Goal: Task Accomplishment & Management: Use online tool/utility

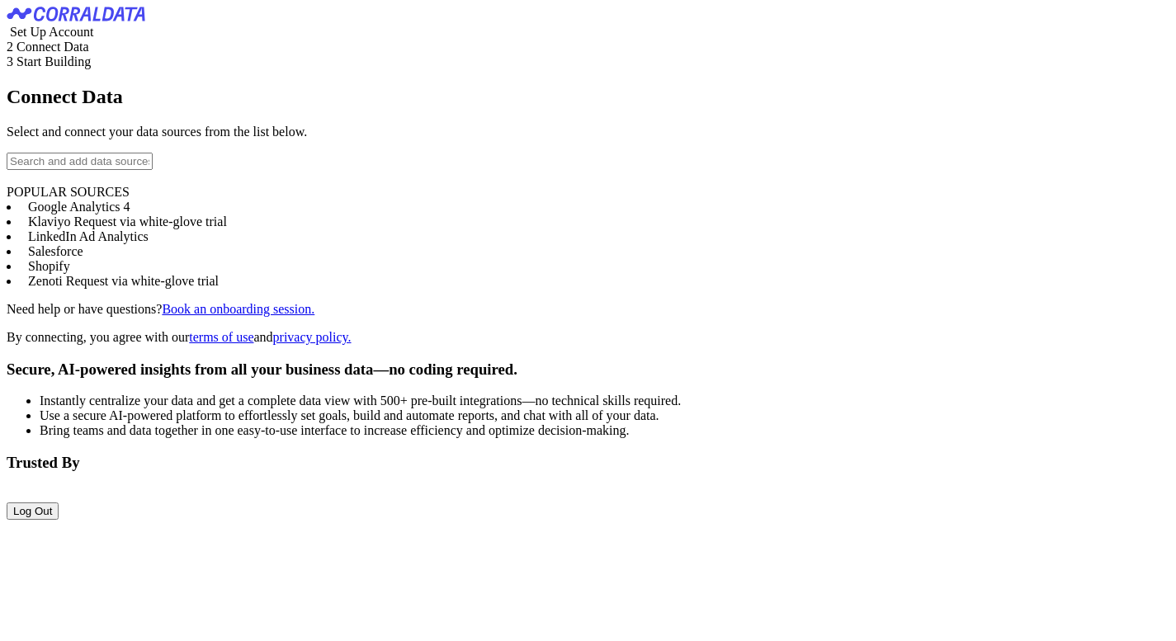
scroll to position [51, 0]
click at [153, 170] on input "text" at bounding box center [80, 161] width 146 height 17
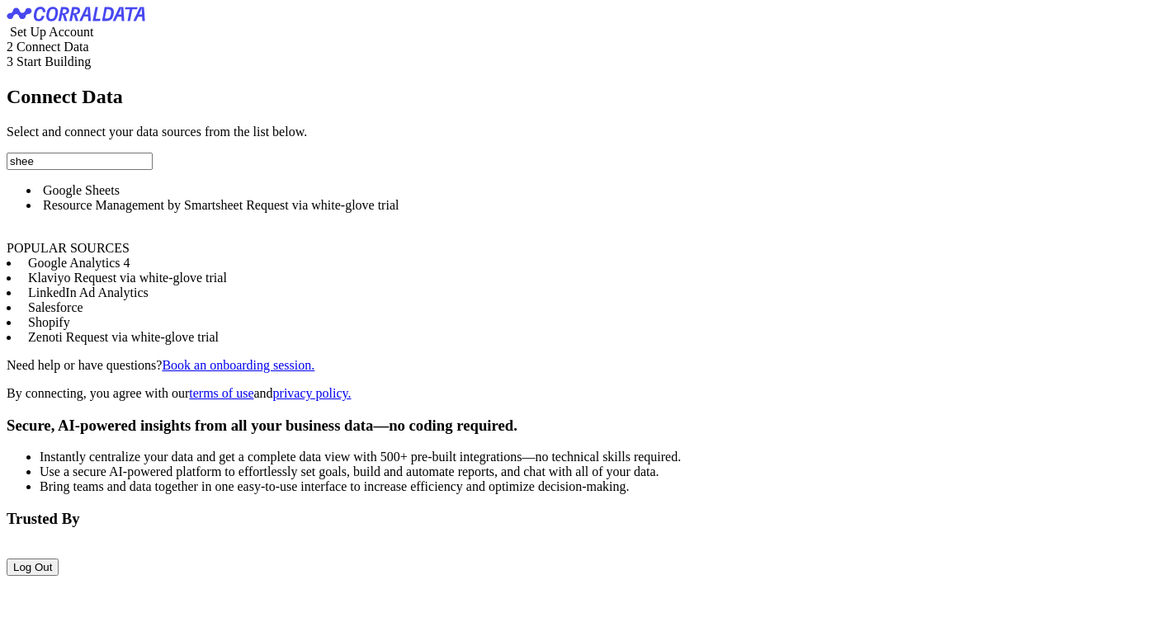
click at [181, 198] on li "Google Sheets" at bounding box center [604, 190] width 1129 height 15
type input "Google Sheets"
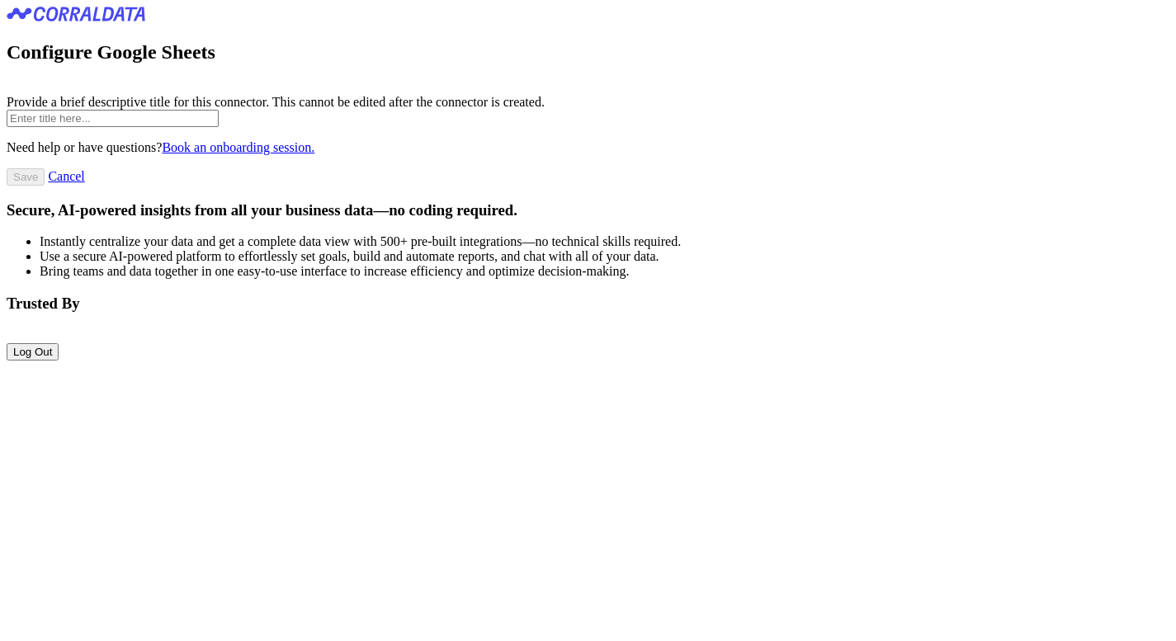
click at [219, 127] on input "text" at bounding box center [113, 118] width 212 height 17
paste input "testfor_product_daily_enhanced"
type input "testfor_product_daily_enhanced"
click at [45, 186] on input "Save" at bounding box center [26, 176] width 38 height 17
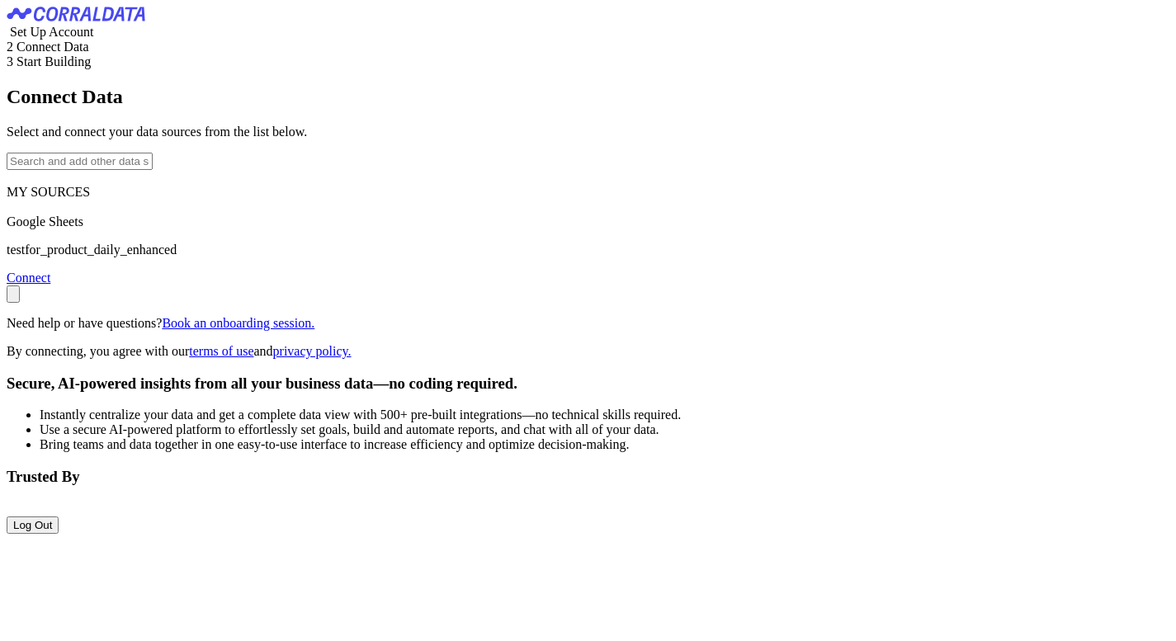
click at [50, 285] on link "Connect" at bounding box center [29, 278] width 44 height 14
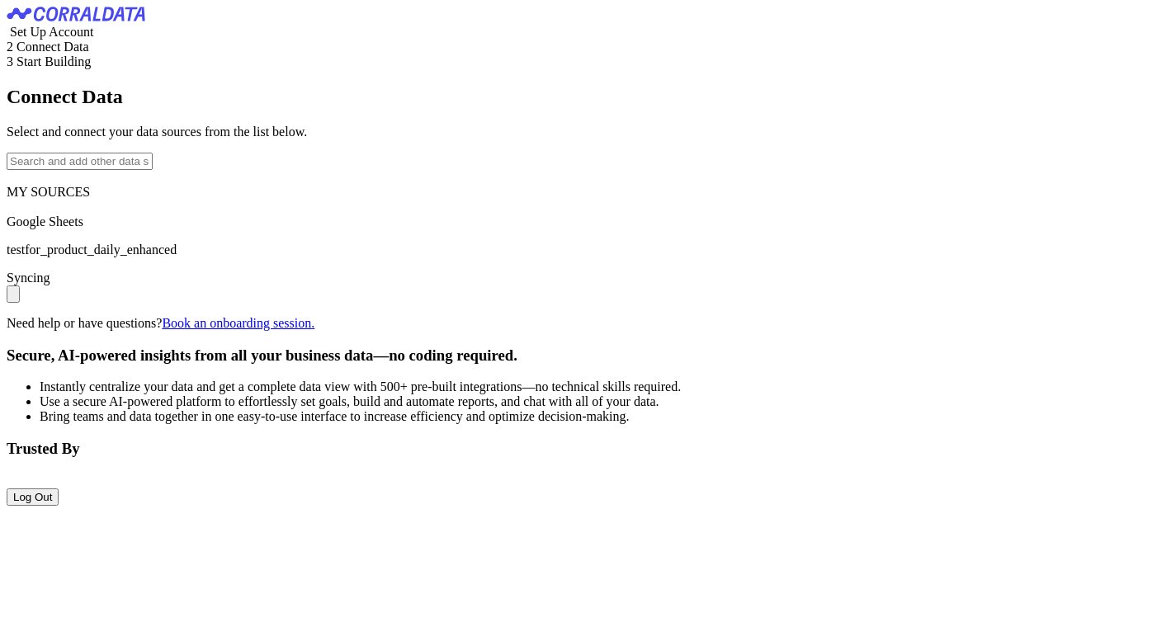
scroll to position [32, 0]
